Goal: Use online tool/utility: Utilize a website feature to perform a specific function

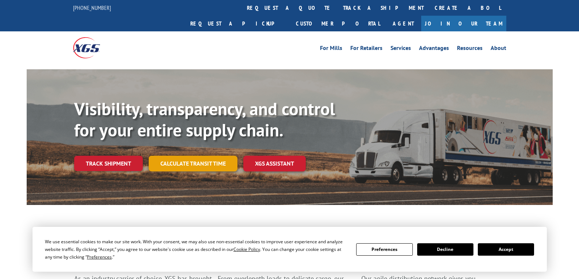
click at [203, 156] on link "Calculate transit time" at bounding box center [193, 164] width 89 height 16
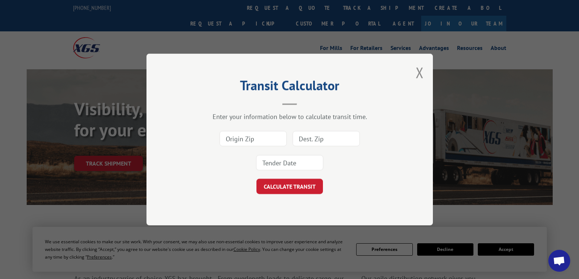
click at [239, 137] on input at bounding box center [252, 138] width 67 height 15
type input "30720"
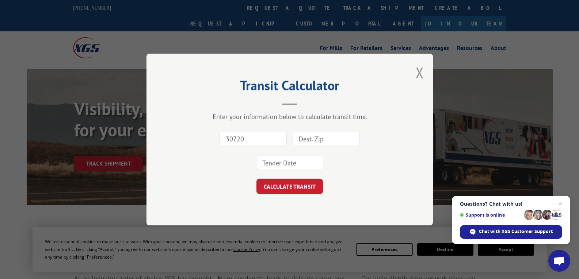
click at [350, 135] on input at bounding box center [325, 138] width 67 height 15
type input "49534"
click at [296, 168] on input at bounding box center [289, 162] width 67 height 15
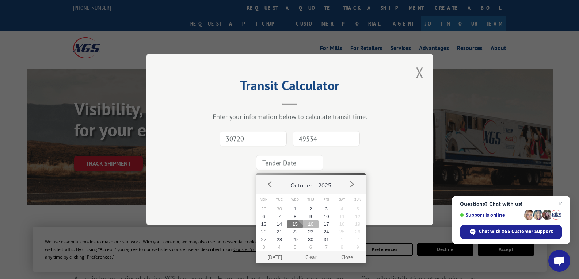
click at [313, 224] on button "16" at bounding box center [311, 224] width 16 height 8
type input "[DATE]"
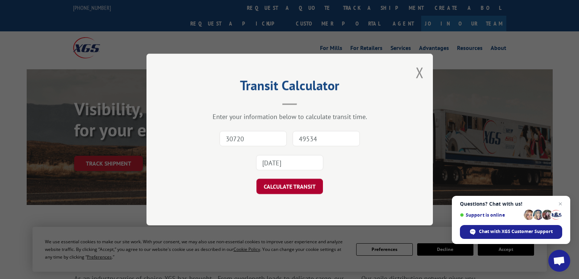
click at [285, 183] on button "CALCULATE TRANSIT" at bounding box center [289, 186] width 66 height 15
